Goal: Register for event/course

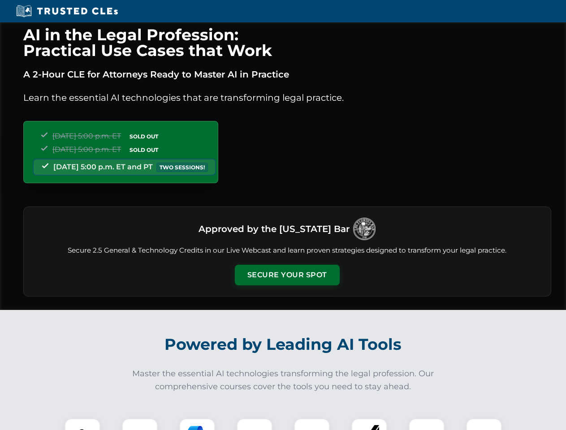
click at [287, 275] on button "Secure Your Spot" at bounding box center [287, 275] width 105 height 21
click at [82, 425] on img at bounding box center [82, 437] width 26 height 26
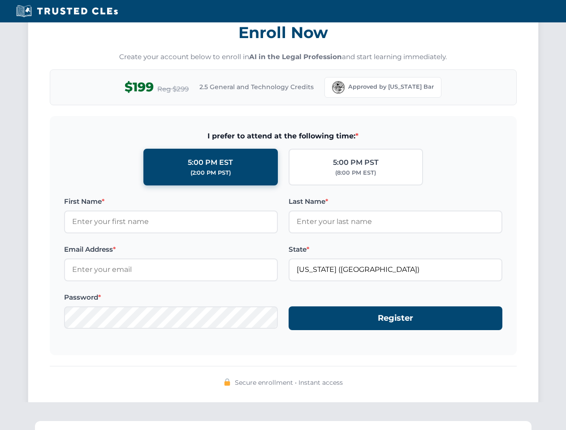
scroll to position [880, 0]
